Goal: Transaction & Acquisition: Book appointment/travel/reservation

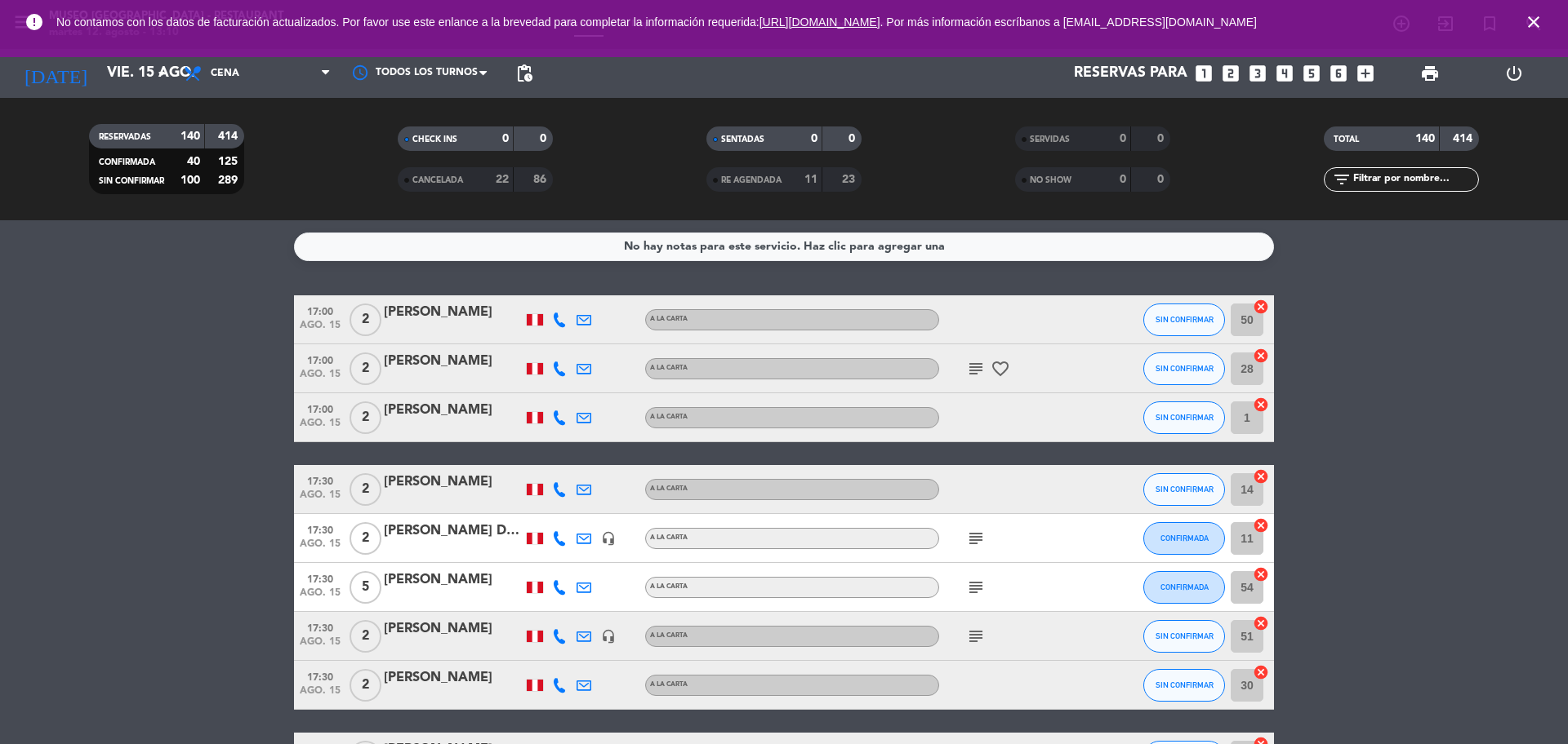
click at [1386, 173] on input "text" at bounding box center [1414, 179] width 127 height 18
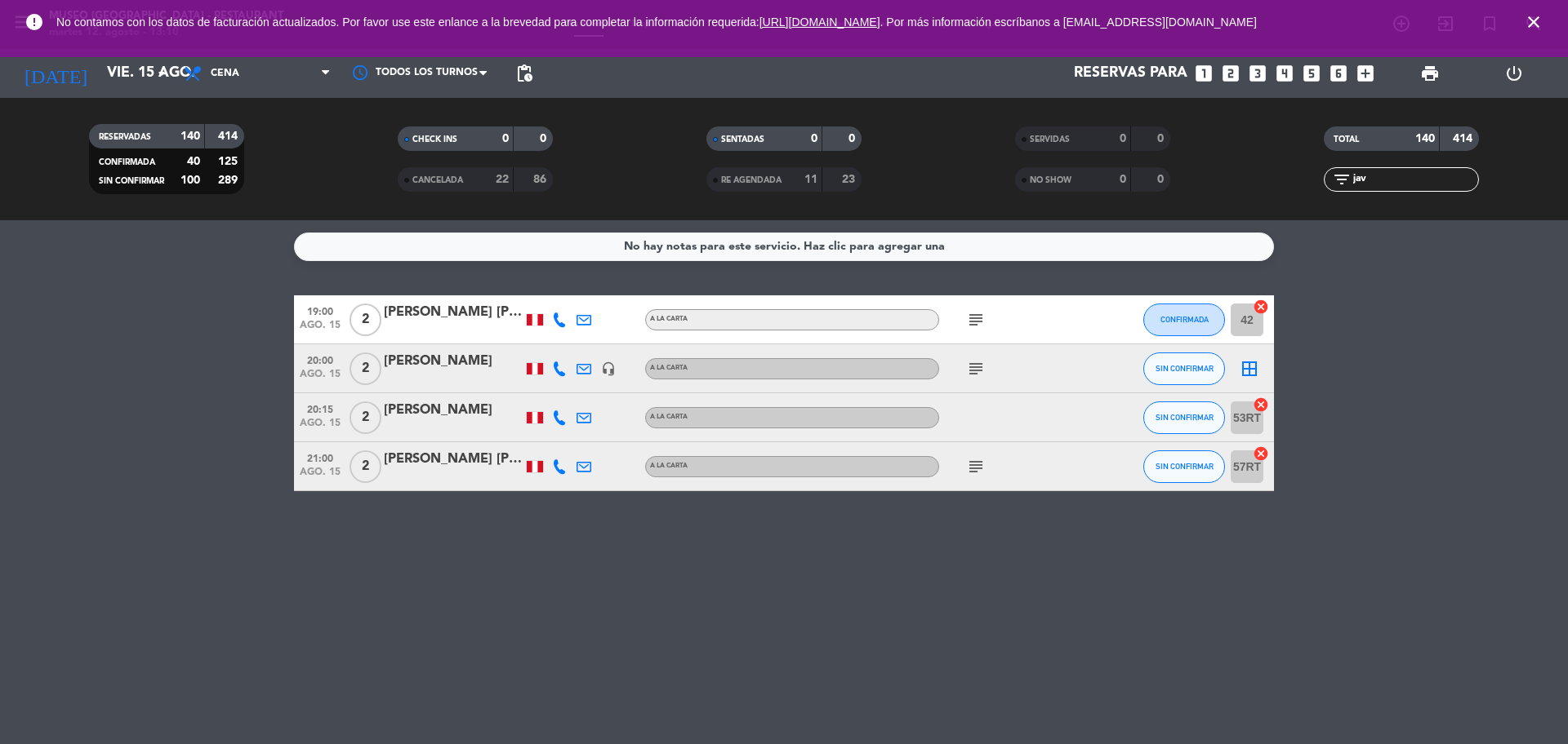
type input "jav"
click at [445, 374] on div at bounding box center [452, 380] width 138 height 13
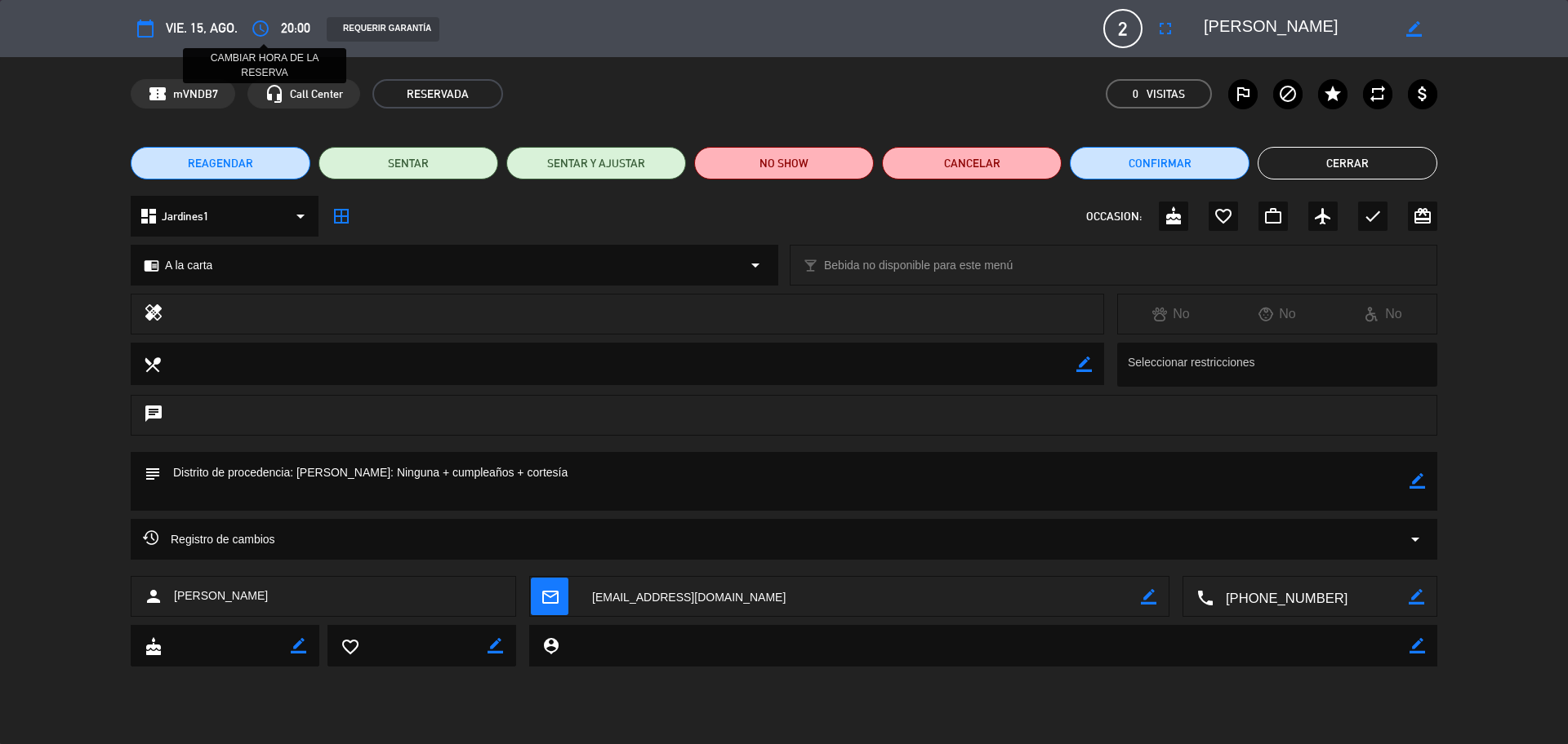
click at [261, 40] on button "access_time" at bounding box center [261, 29] width 30 height 30
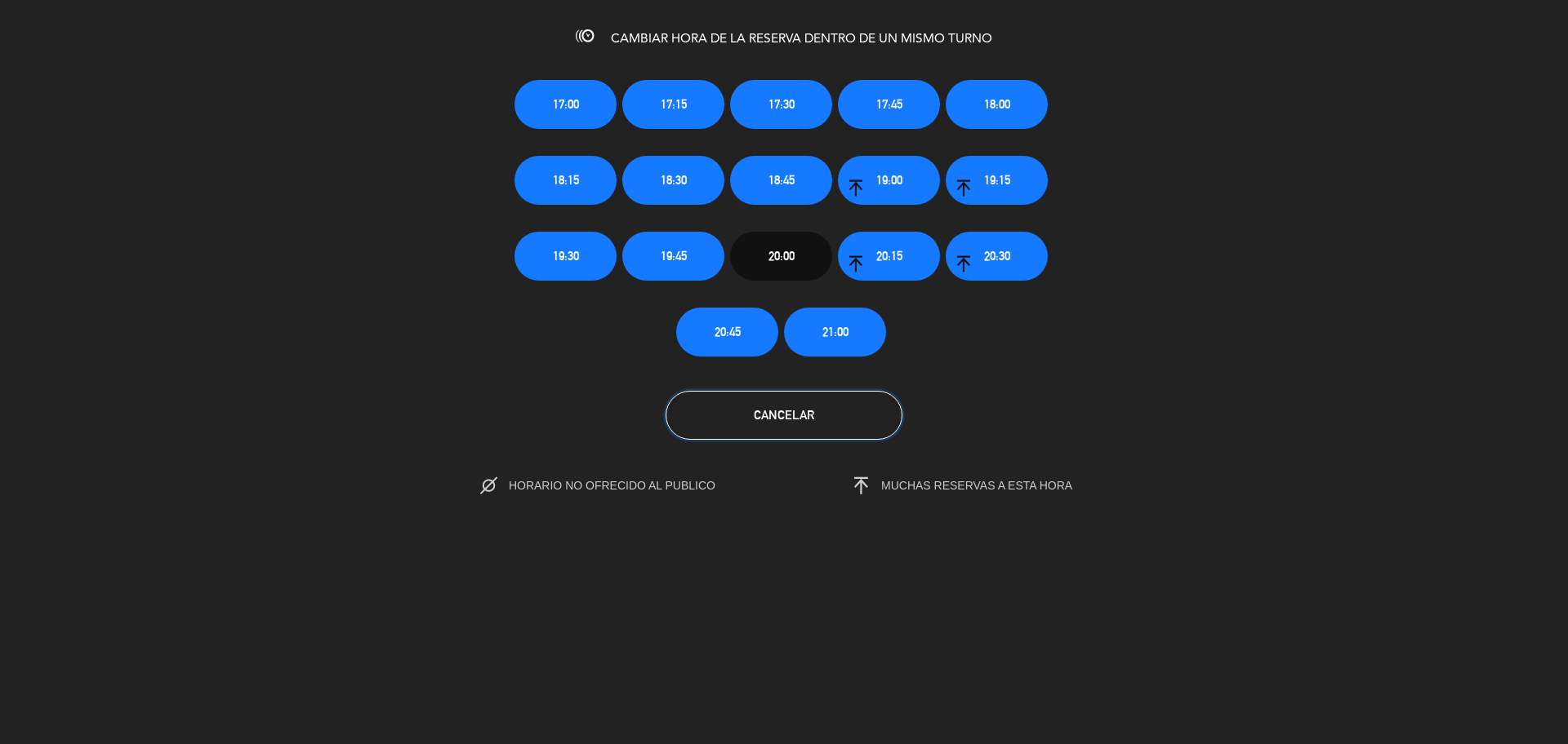
click at [857, 412] on button "Cancelar" at bounding box center [784, 415] width 237 height 49
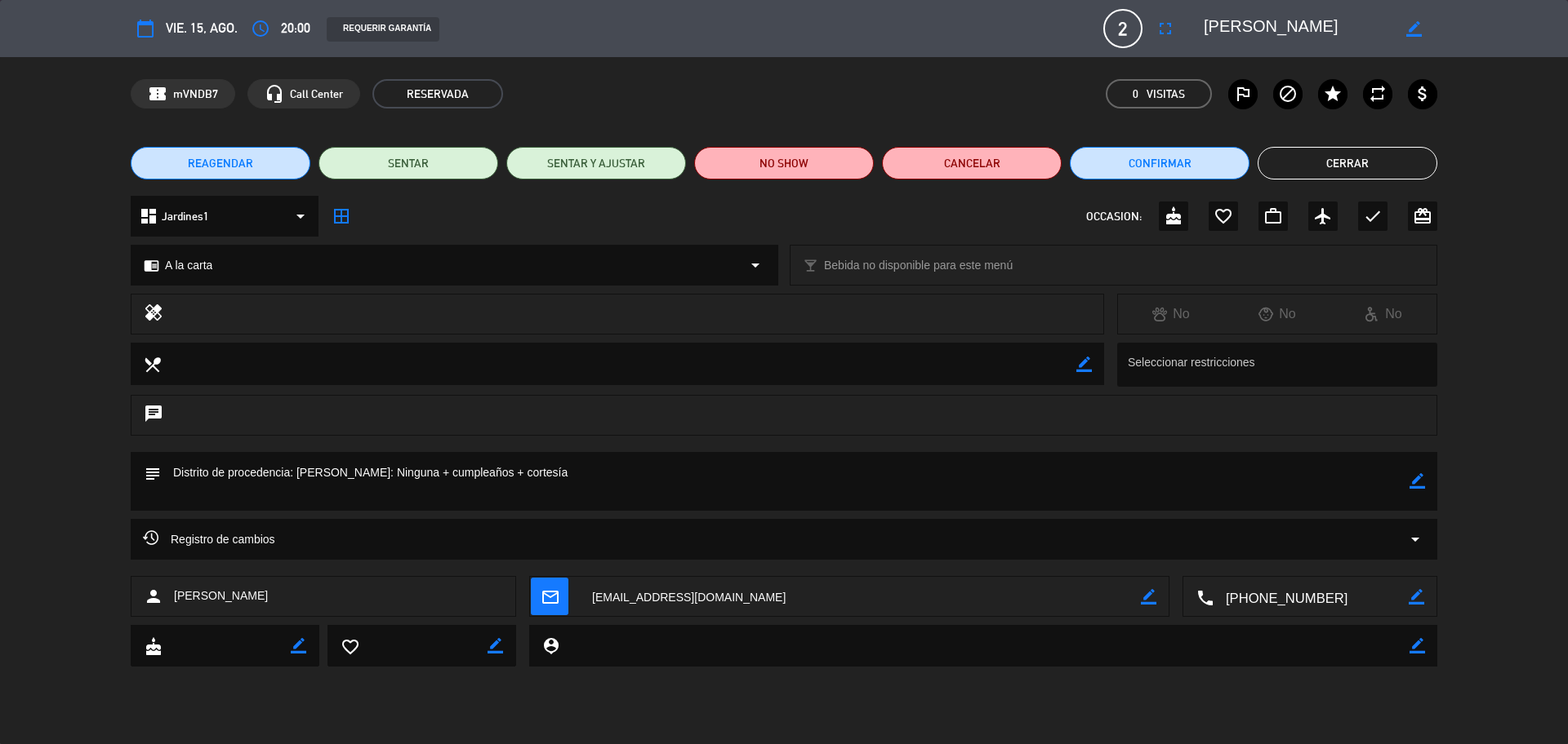
click at [550, 596] on icon "mail_outline" at bounding box center [549, 596] width 18 height 18
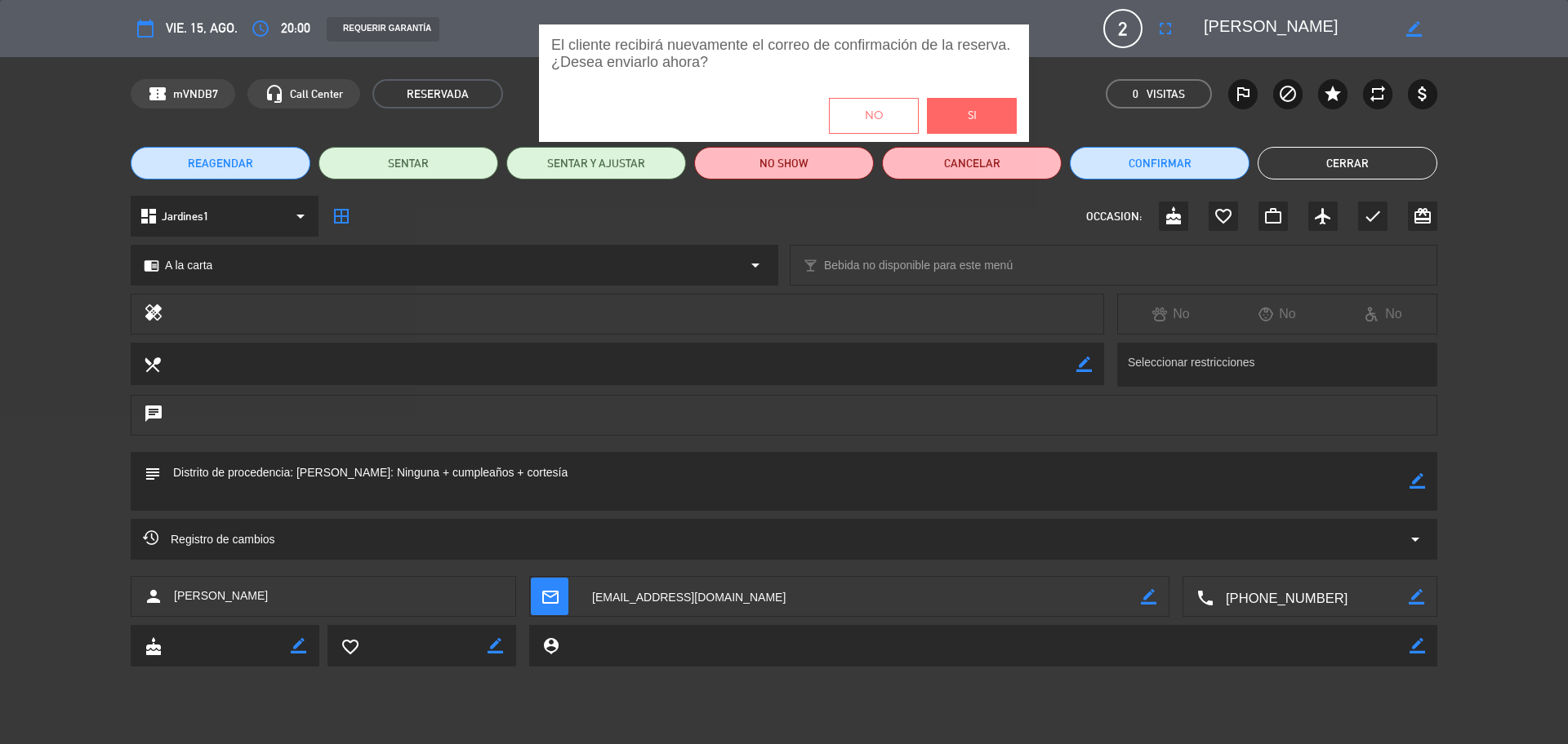
click at [981, 127] on button "Si" at bounding box center [972, 116] width 90 height 36
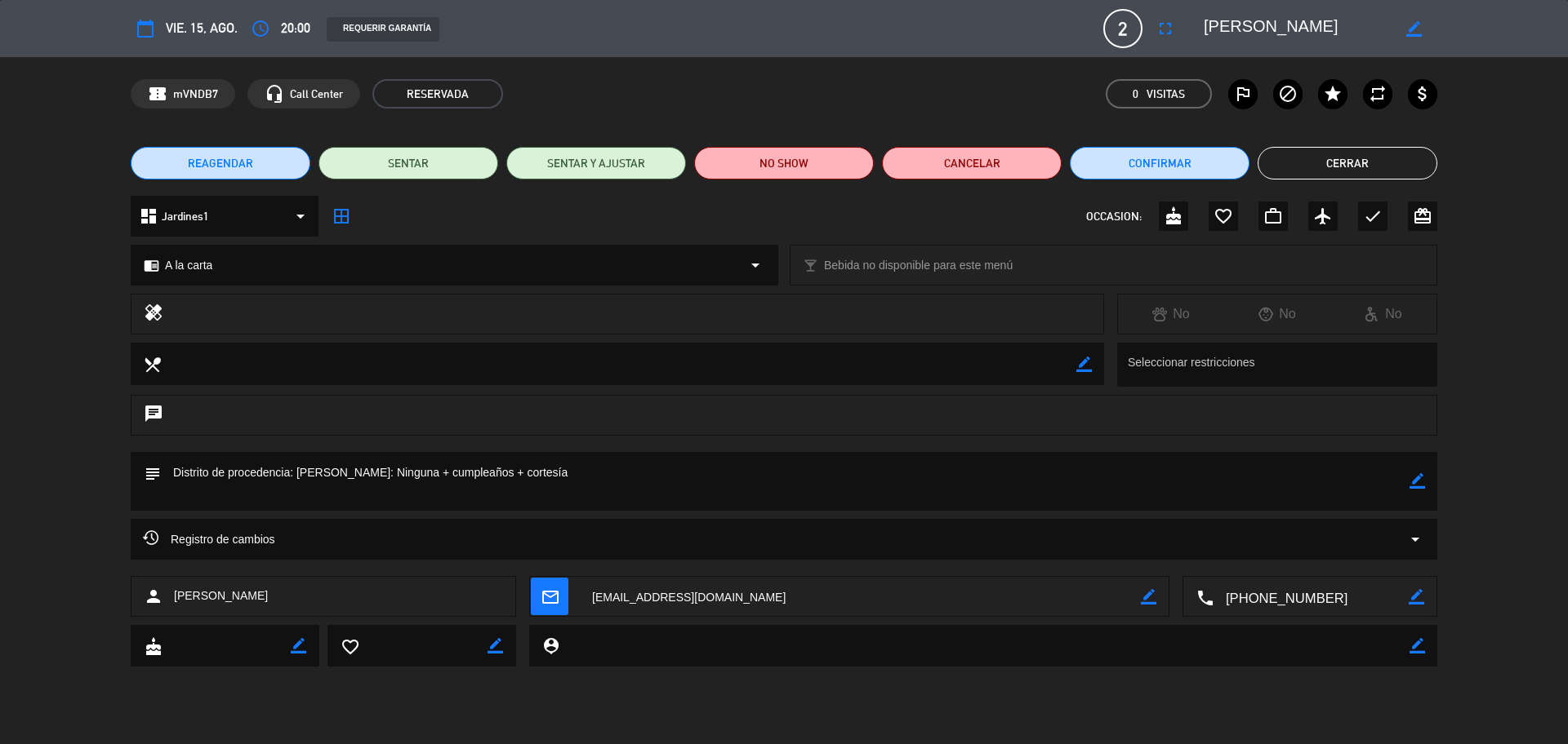
click at [1375, 154] on button "Cerrar" at bounding box center [1348, 163] width 179 height 32
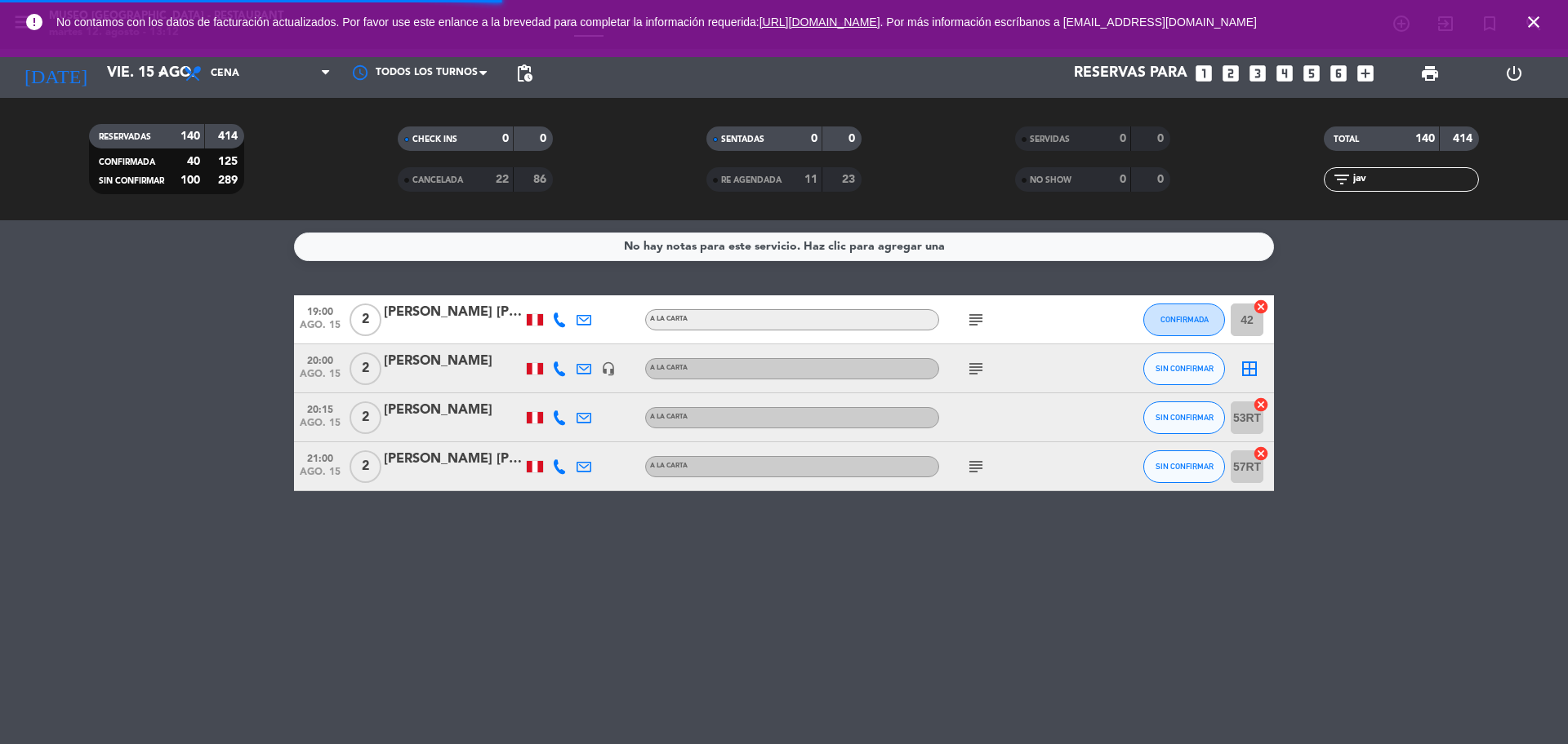
click at [1536, 26] on icon "close" at bounding box center [1534, 22] width 20 height 20
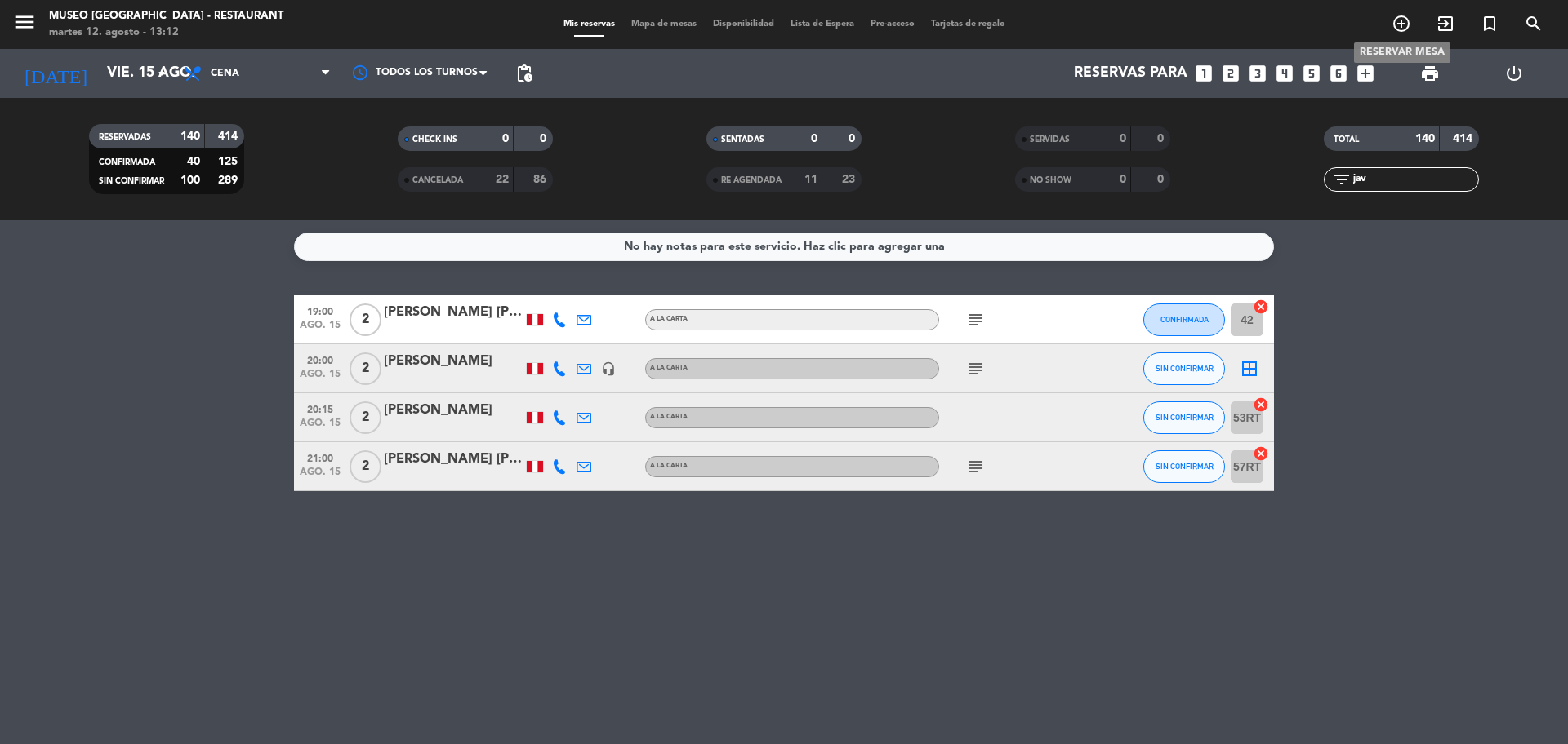
click at [1395, 28] on icon "add_circle_outline" at bounding box center [1401, 24] width 20 height 20
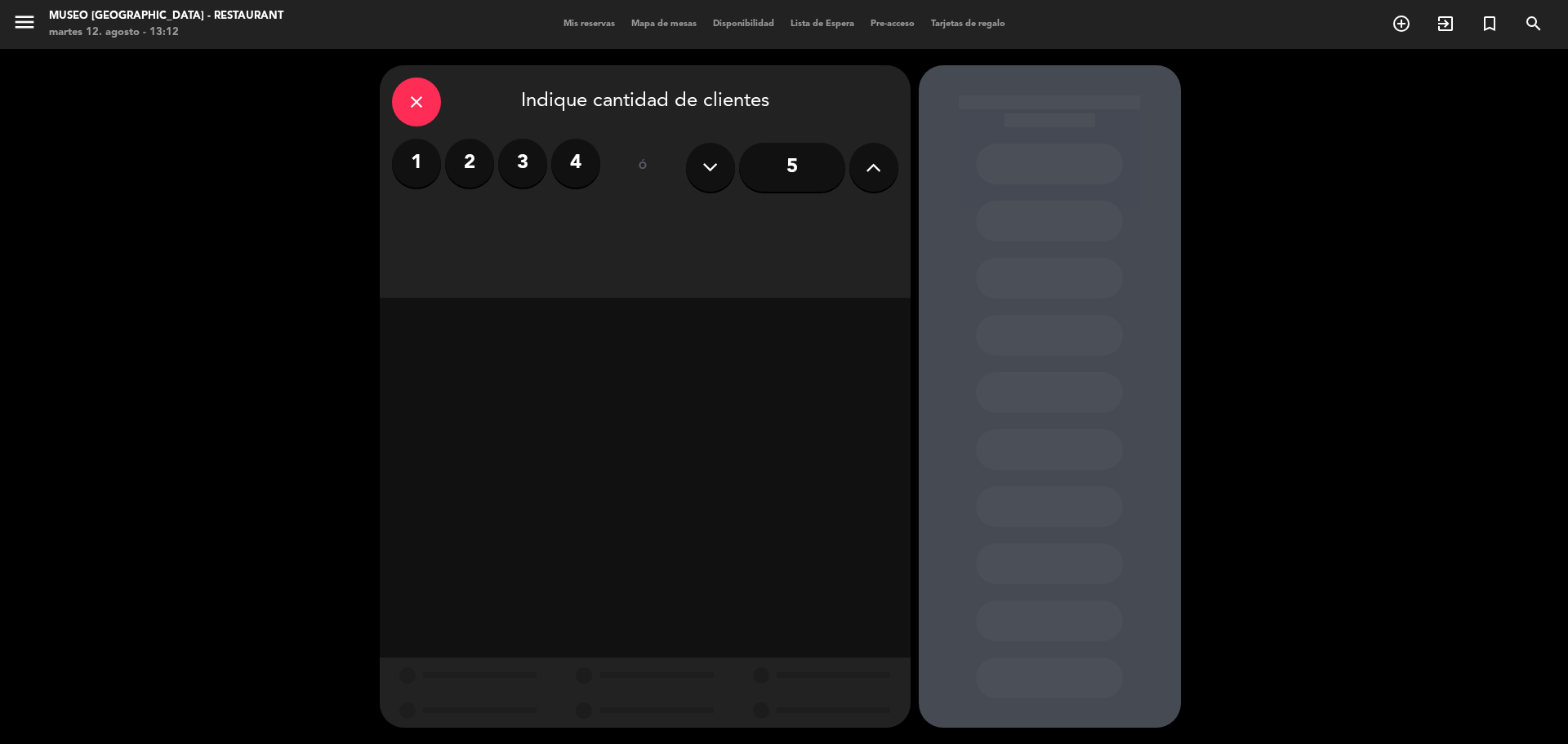
click at [464, 162] on label "2" at bounding box center [469, 162] width 49 height 49
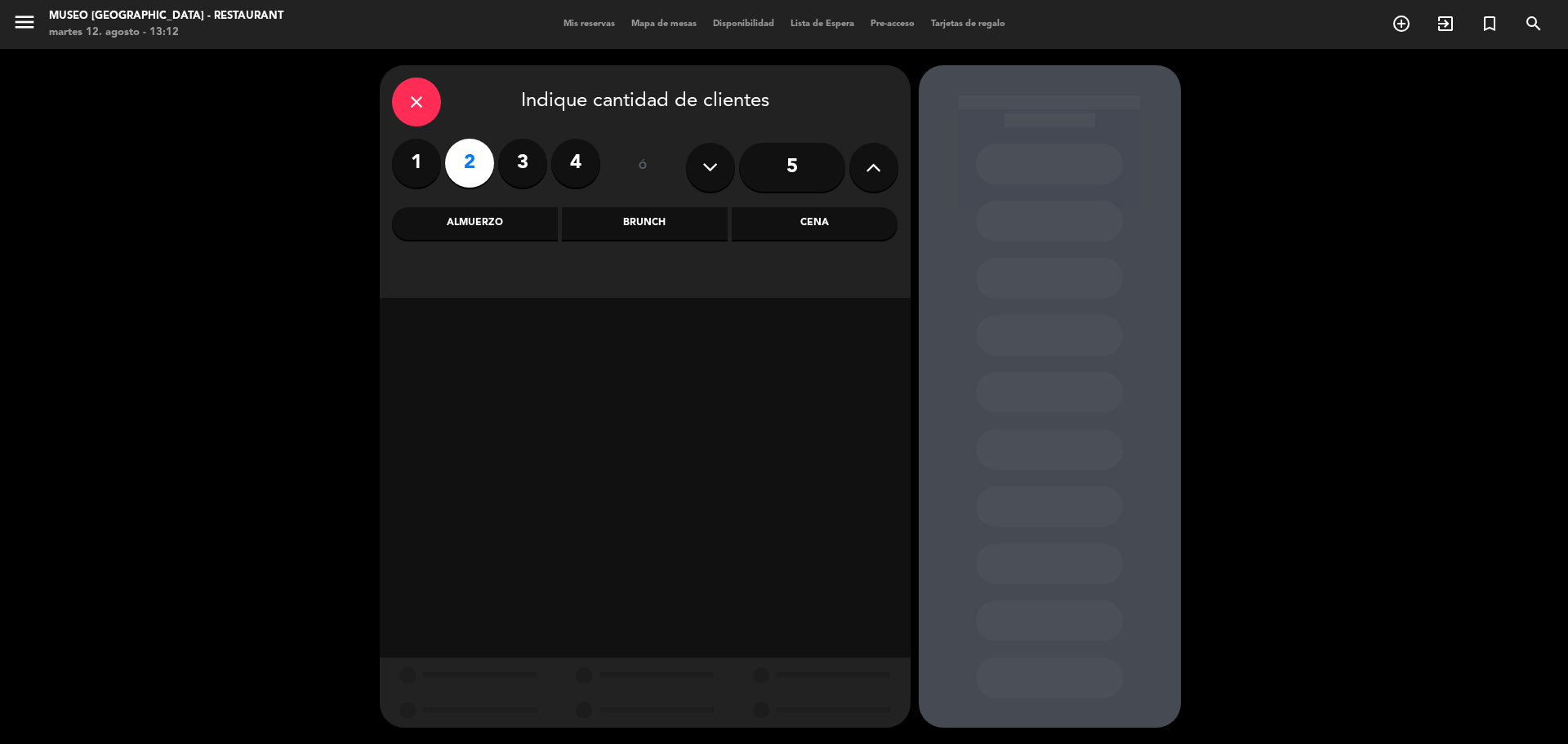
click at [438, 220] on div "Almuerzo" at bounding box center [475, 223] width 166 height 32
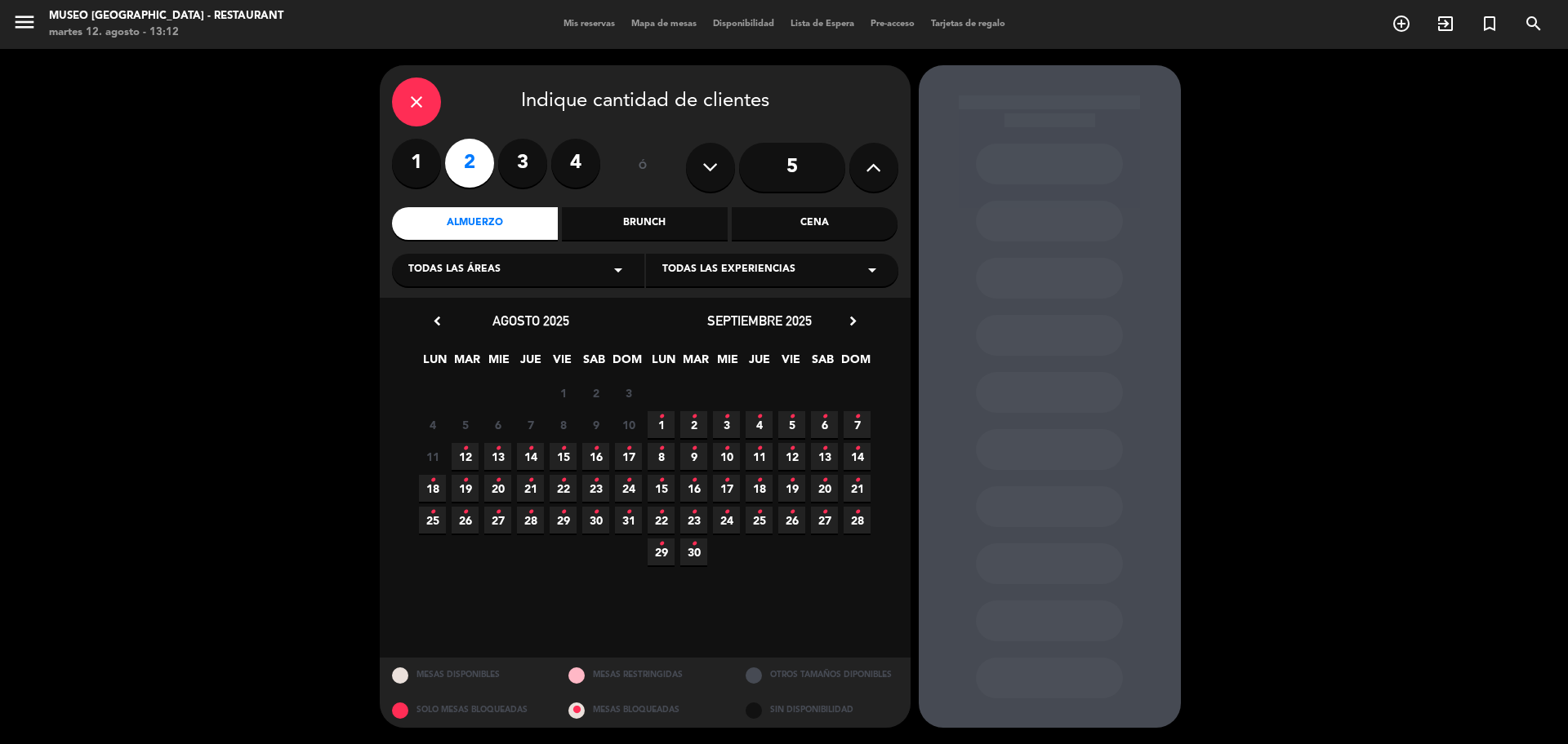
click at [597, 454] on icon "•" at bounding box center [596, 448] width 6 height 26
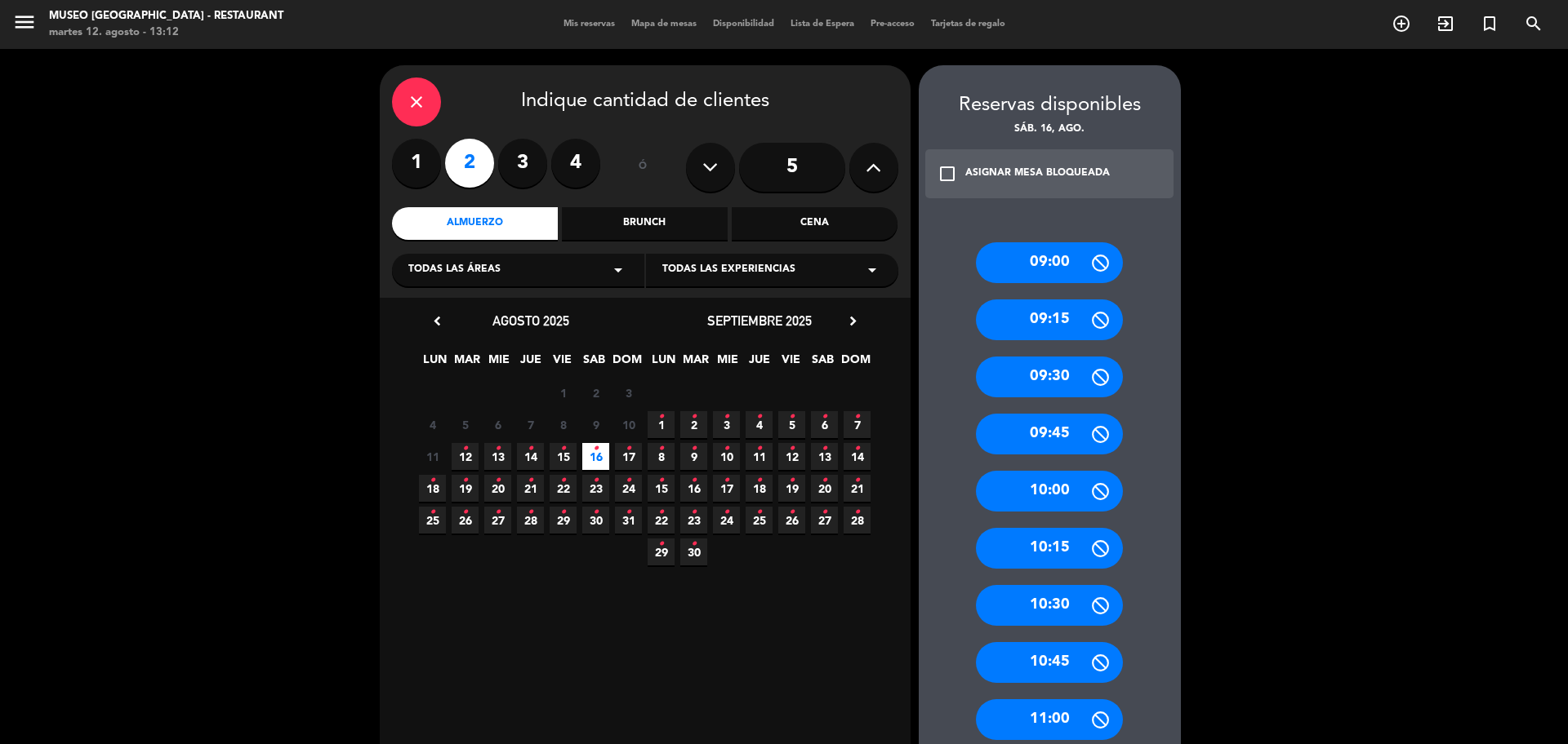
click at [606, 481] on span "23 •" at bounding box center [596, 488] width 27 height 27
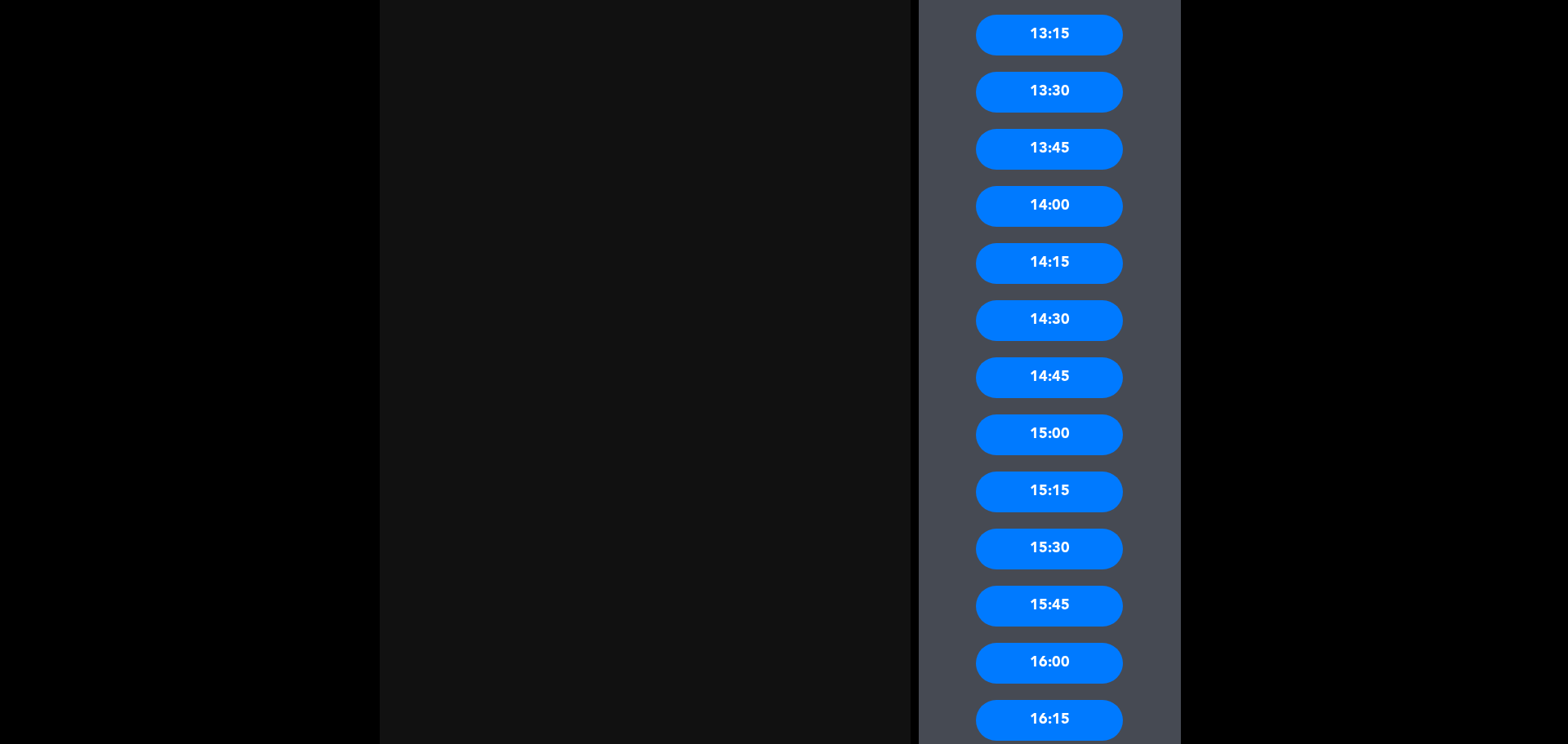
scroll to position [1200, 0]
click at [1033, 206] on div "14:00" at bounding box center [1050, 205] width 147 height 41
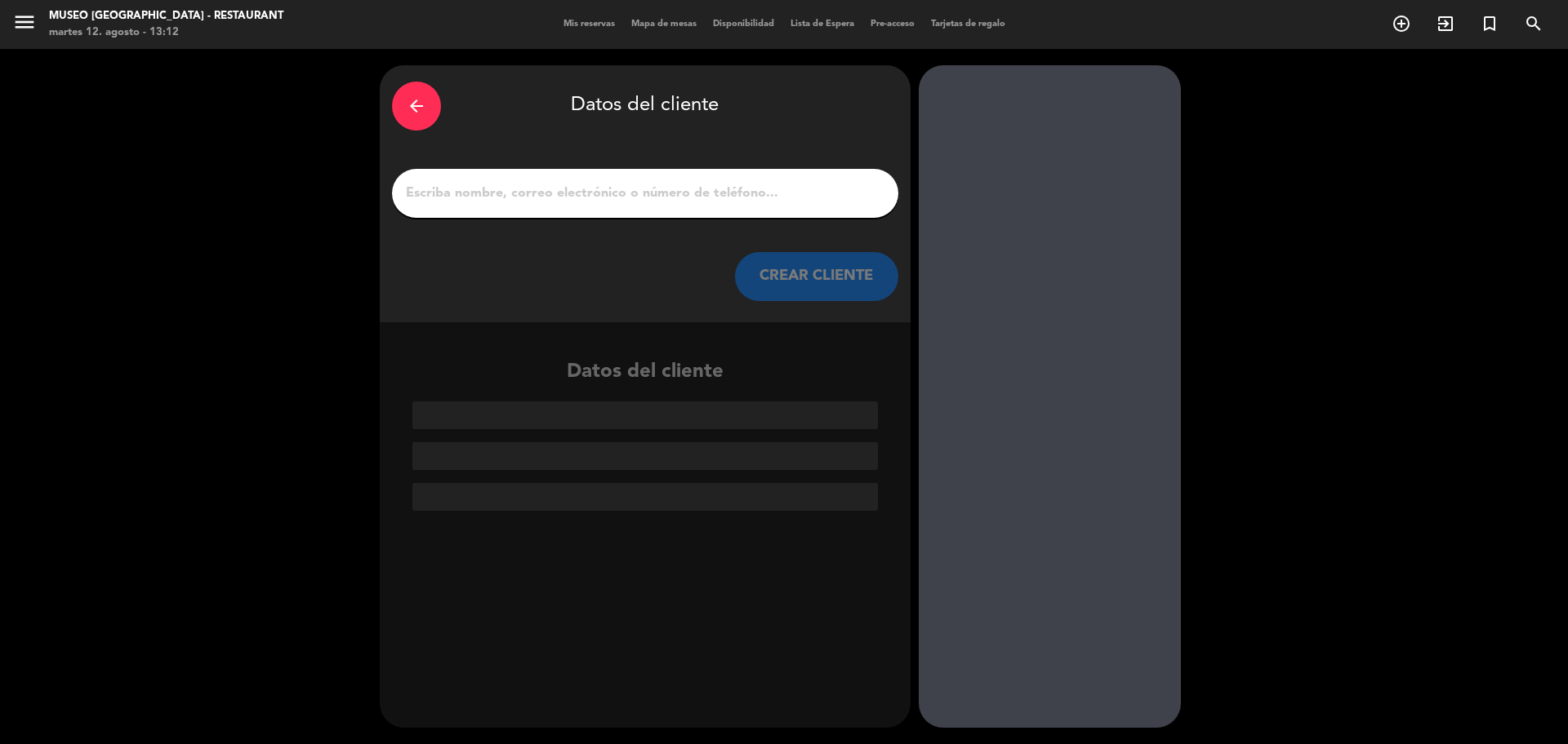
scroll to position [0, 0]
click at [587, 190] on input "1" at bounding box center [645, 194] width 482 height 23
paste input "[PERSON_NAME]"
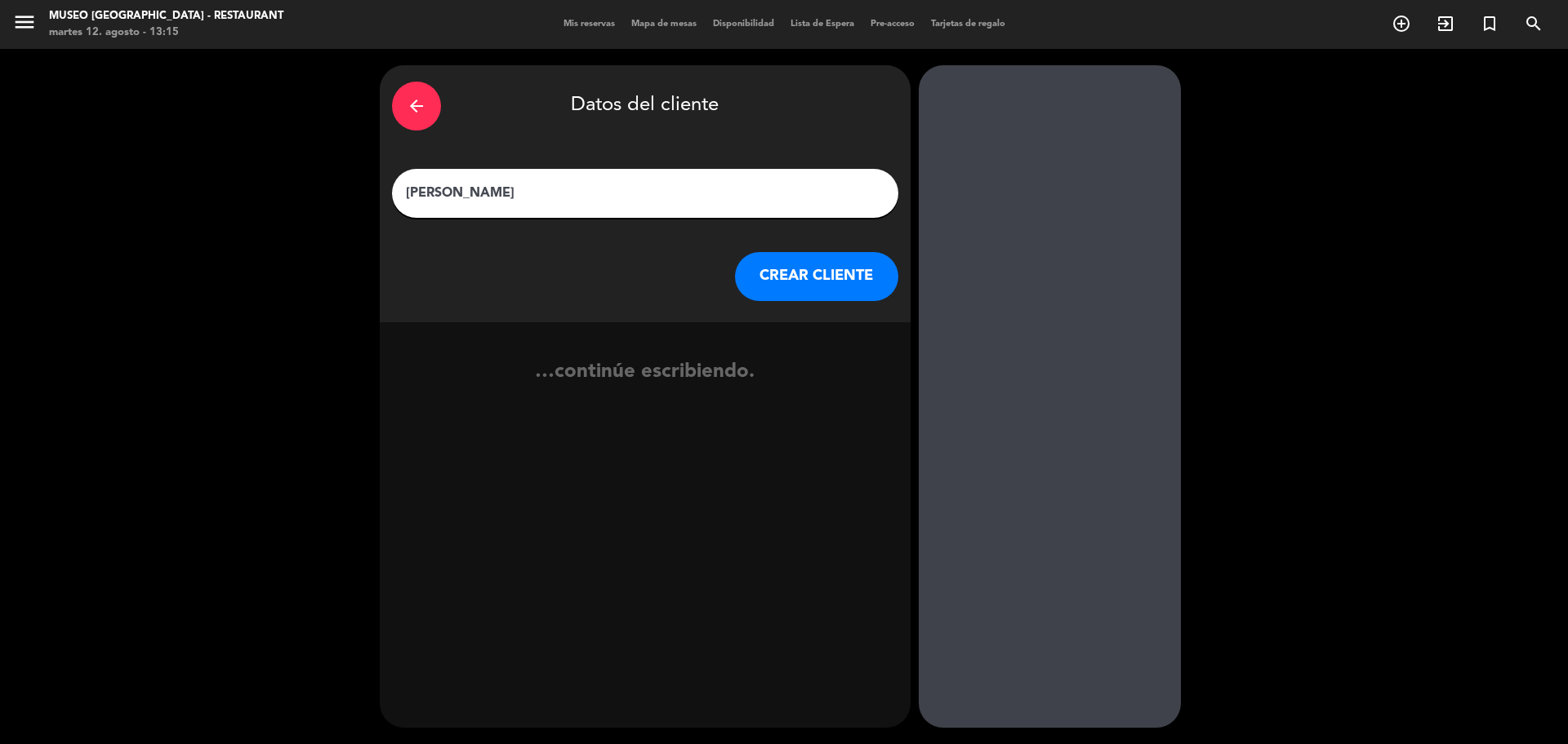
type input "[PERSON_NAME]"
click at [812, 272] on button "CREAR CLIENTE" at bounding box center [816, 276] width 163 height 49
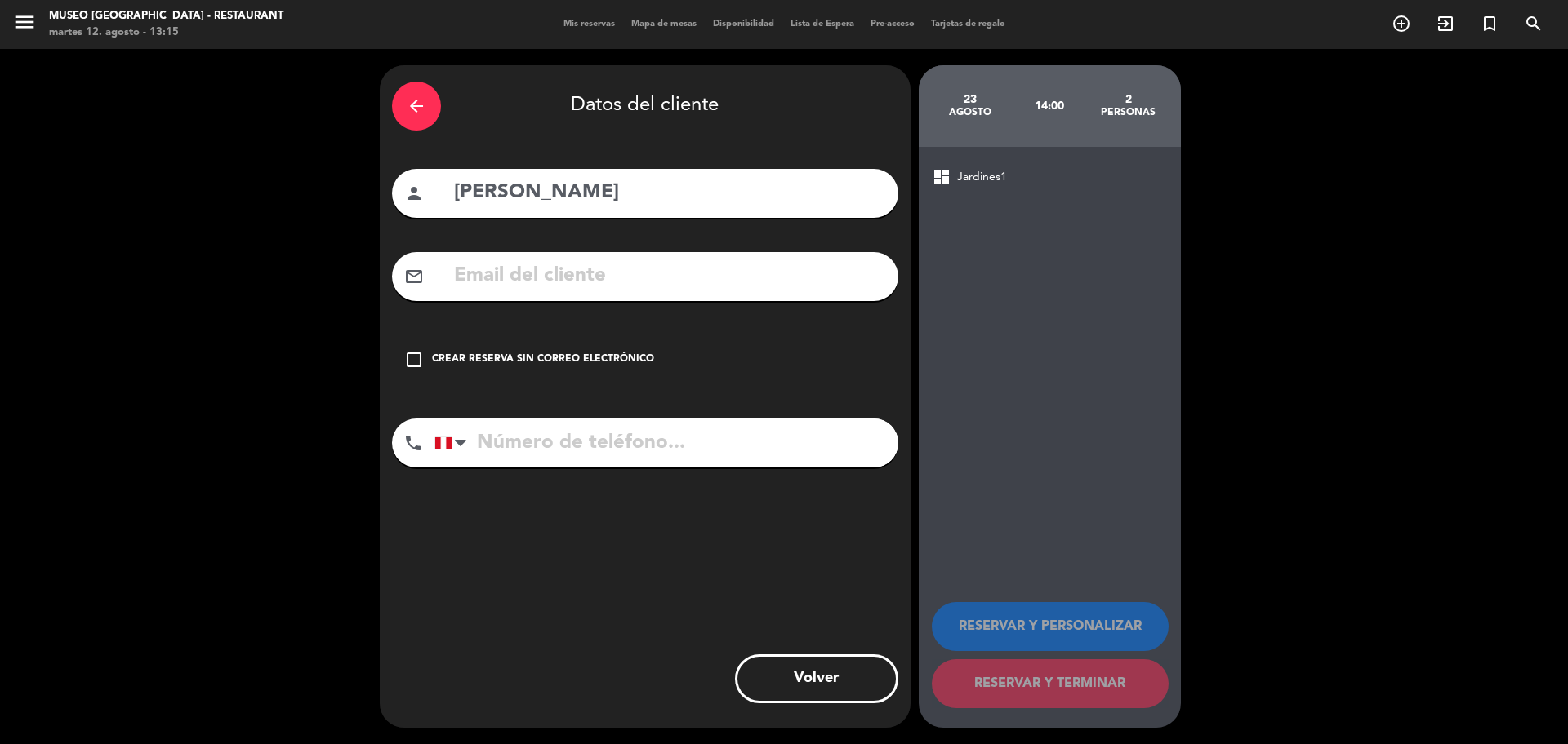
click at [563, 275] on input "text" at bounding box center [669, 276] width 433 height 33
paste input "[EMAIL_ADDRESS][DOMAIN_NAME]"
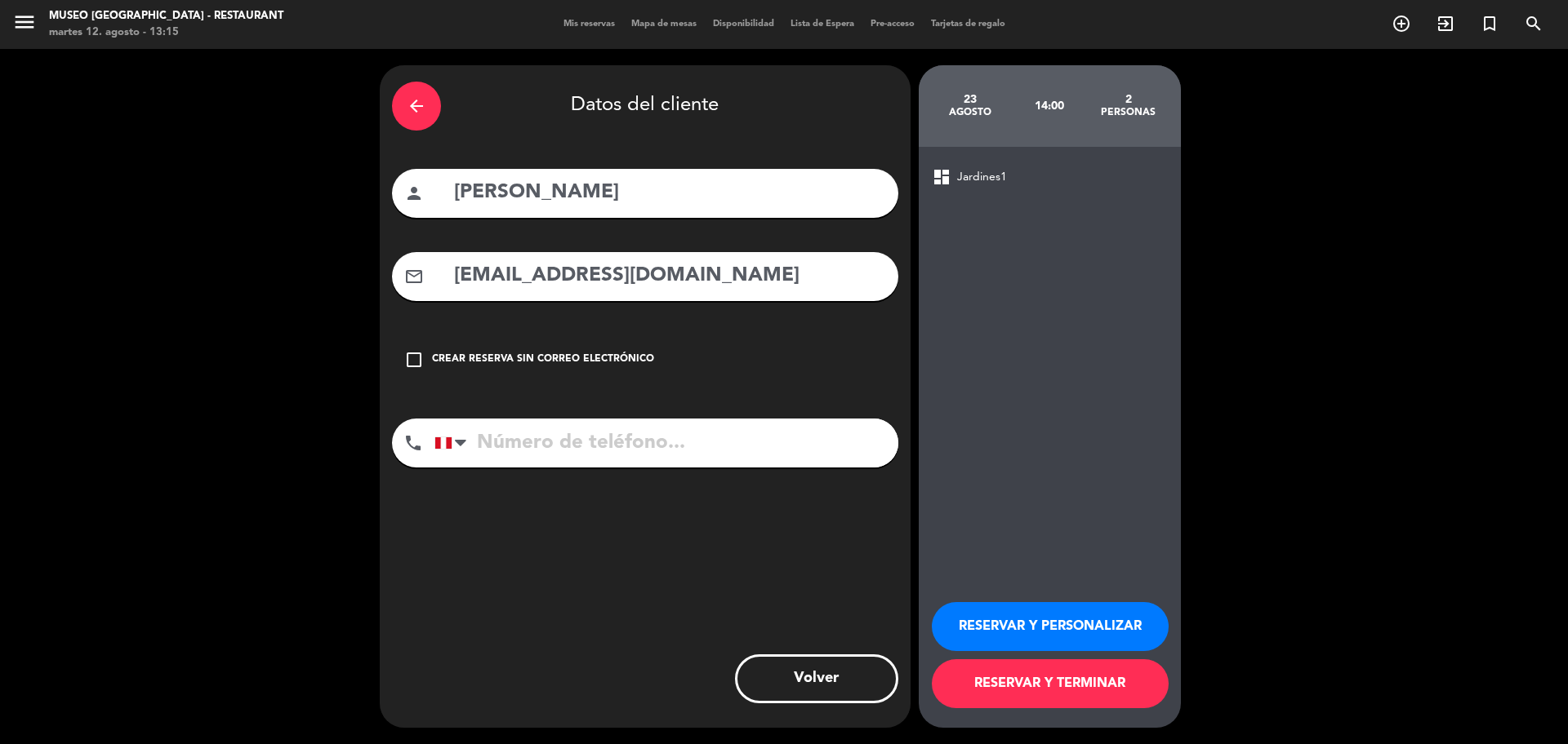
type input "[EMAIL_ADDRESS][DOMAIN_NAME]"
click at [699, 464] on input "tel" at bounding box center [666, 443] width 464 height 49
paste input "992010167"
type input "992010167"
click at [1133, 631] on button "RESERVAR Y PERSONALIZAR" at bounding box center [1050, 626] width 237 height 49
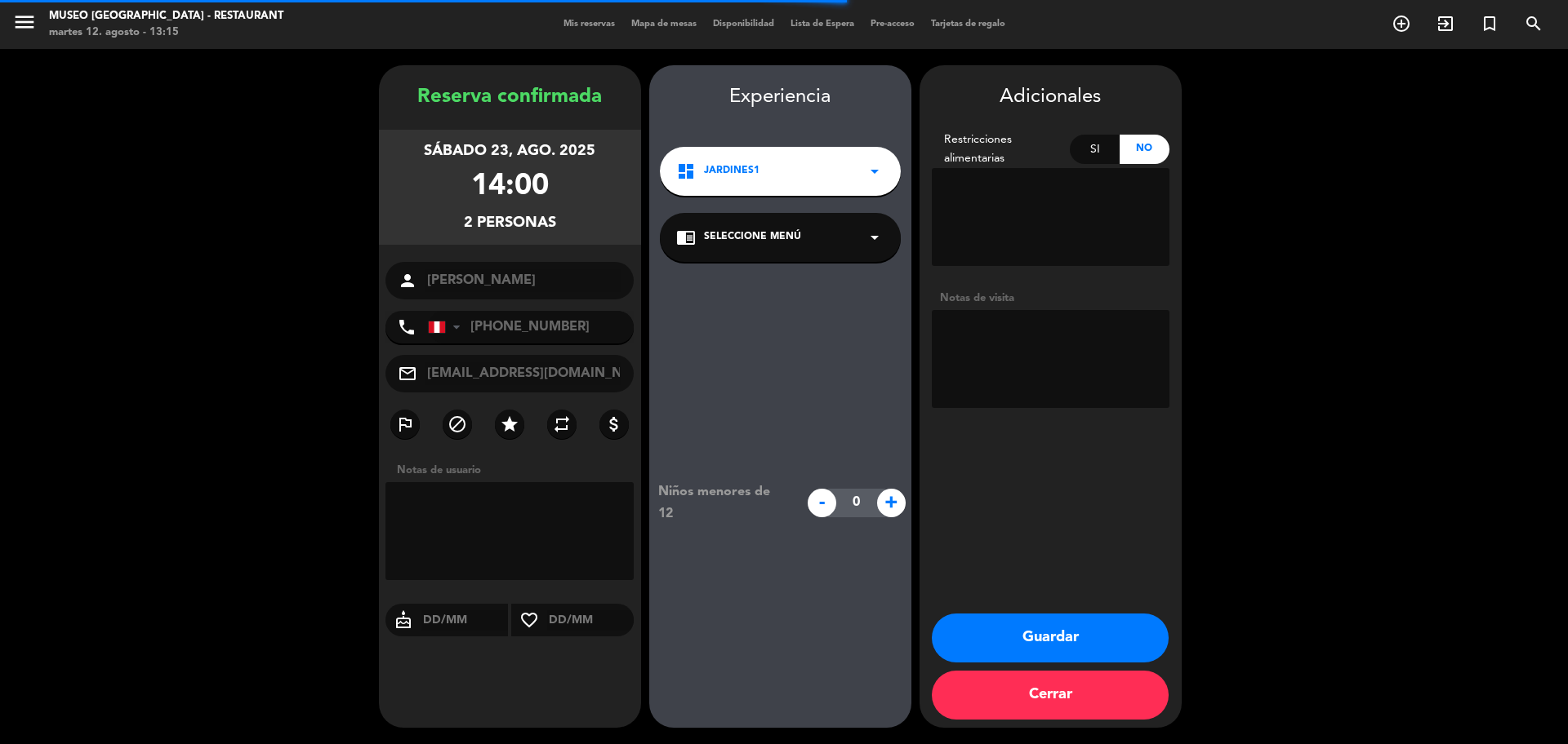
click at [781, 235] on span "Seleccione Menú" at bounding box center [753, 237] width 97 height 16
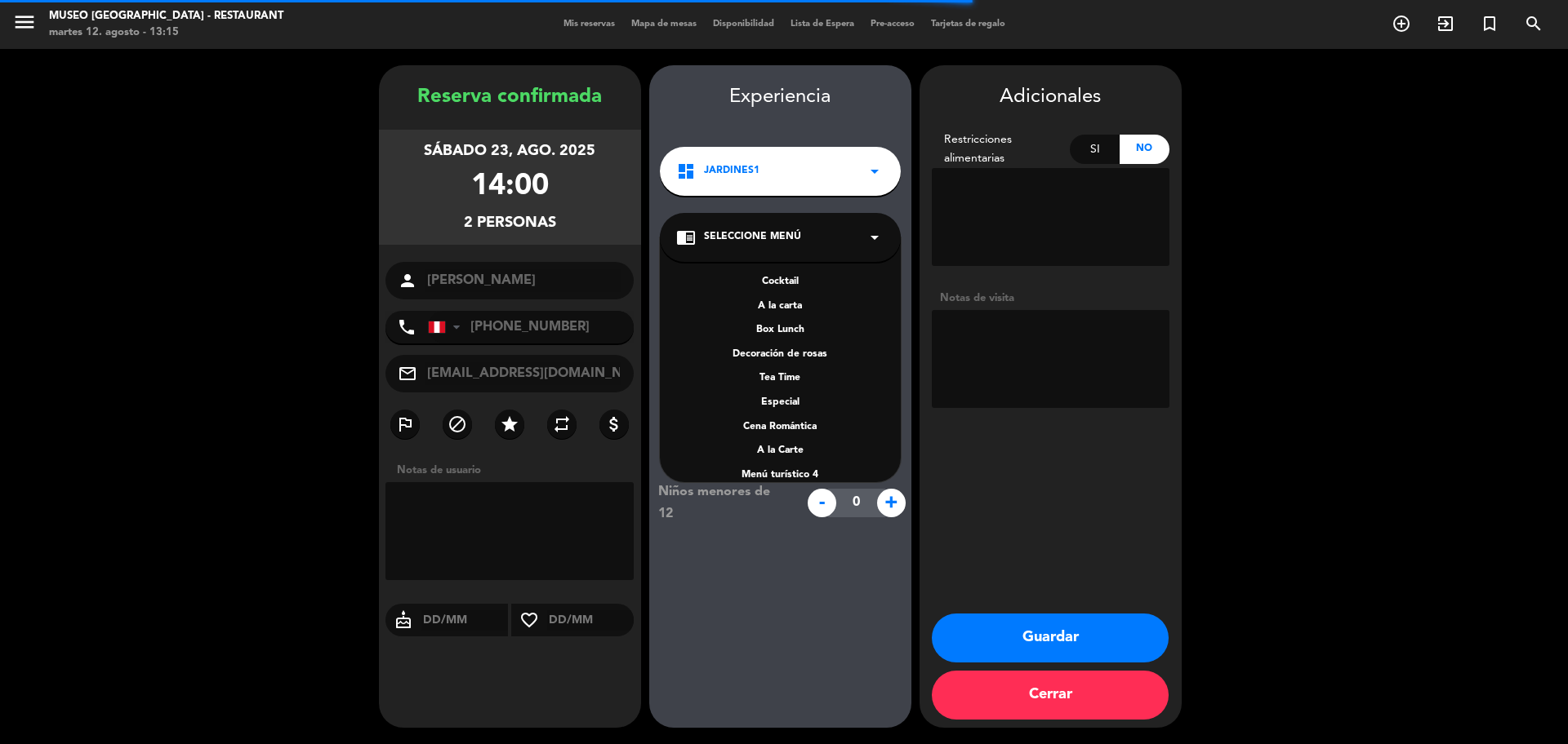
click at [791, 312] on div "A la carta" at bounding box center [780, 306] width 208 height 16
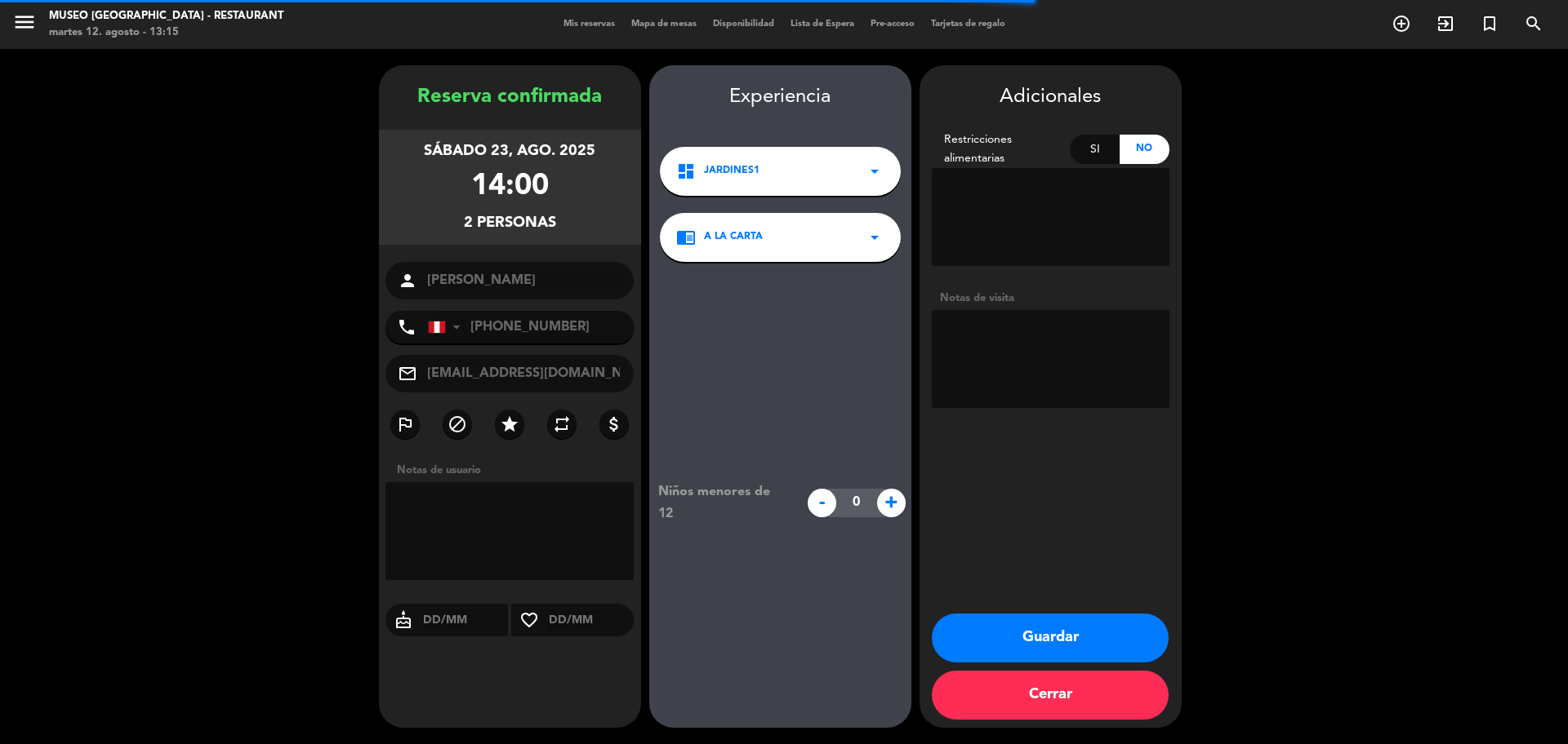
click at [1045, 625] on button "Guardar" at bounding box center [1050, 637] width 237 height 49
click at [1090, 646] on button "Guardar" at bounding box center [1050, 637] width 237 height 49
